Goal: Task Accomplishment & Management: Use online tool/utility

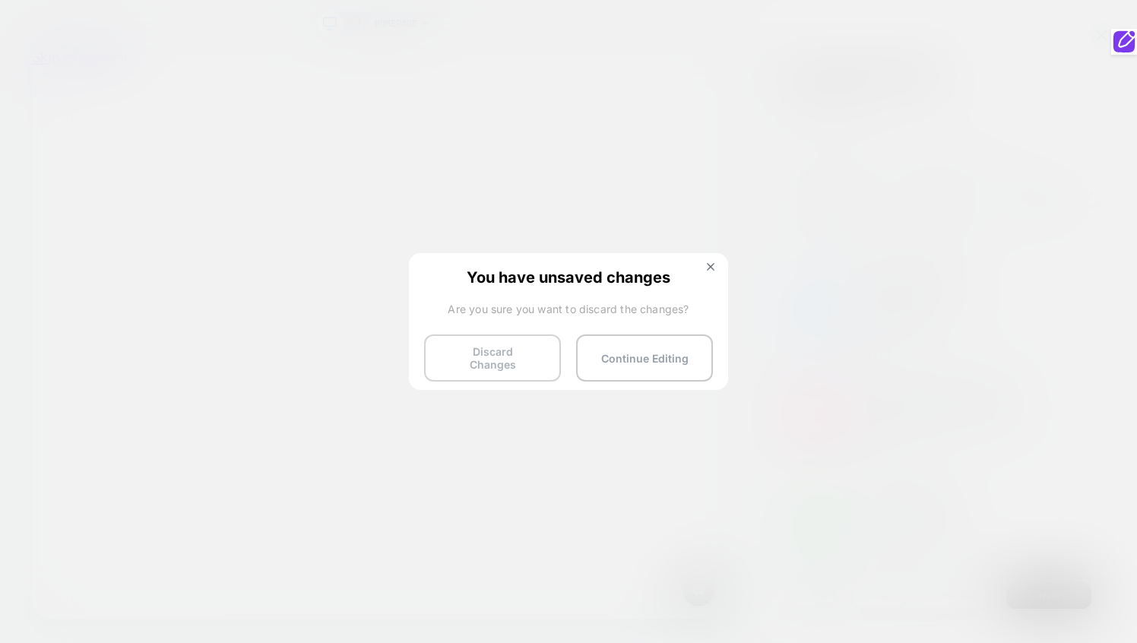
click at [526, 360] on button "Discard Changes" at bounding box center [492, 357] width 137 height 47
click at [469, 348] on button "Discard Changes" at bounding box center [492, 357] width 137 height 47
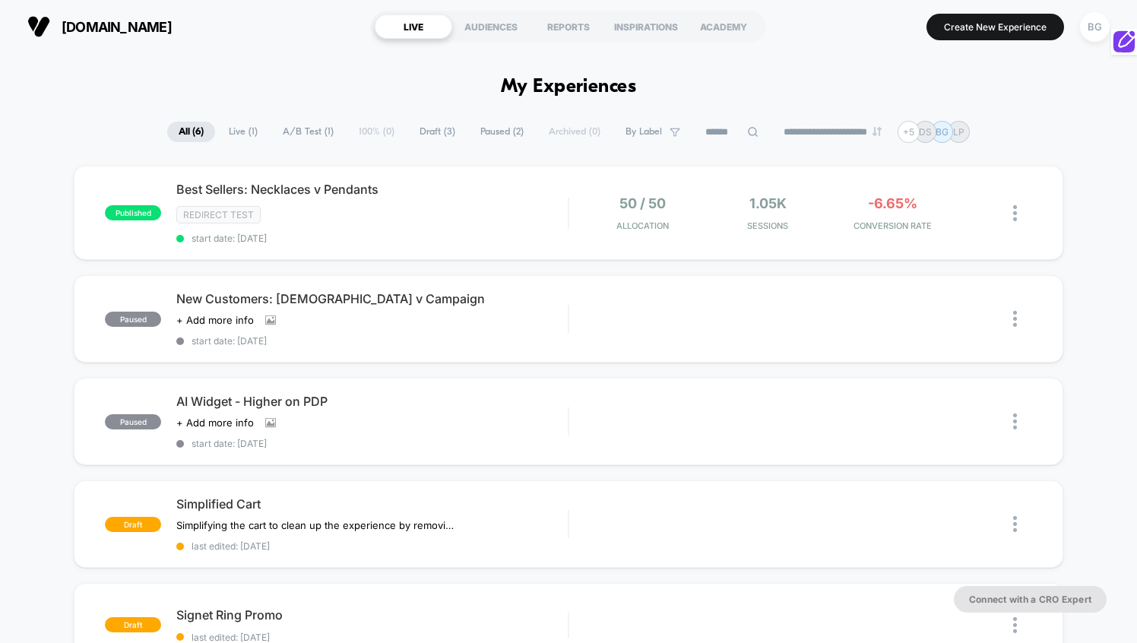
click at [384, 497] on span "Simplified Cart" at bounding box center [371, 503] width 391 height 15
